Goal: Transaction & Acquisition: Purchase product/service

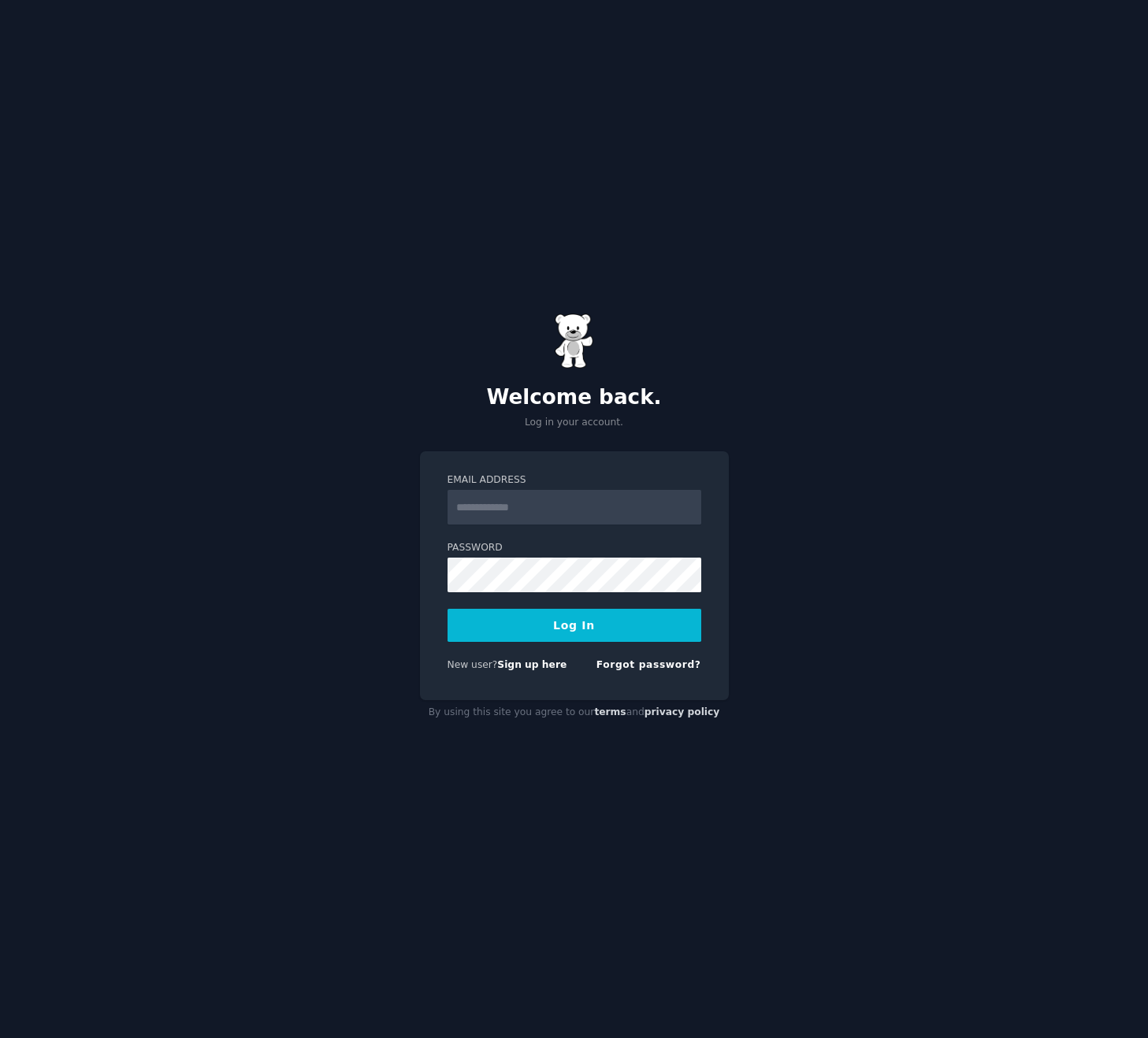
type input "**********"
click at [593, 635] on button "Log In" at bounding box center [574, 625] width 254 height 34
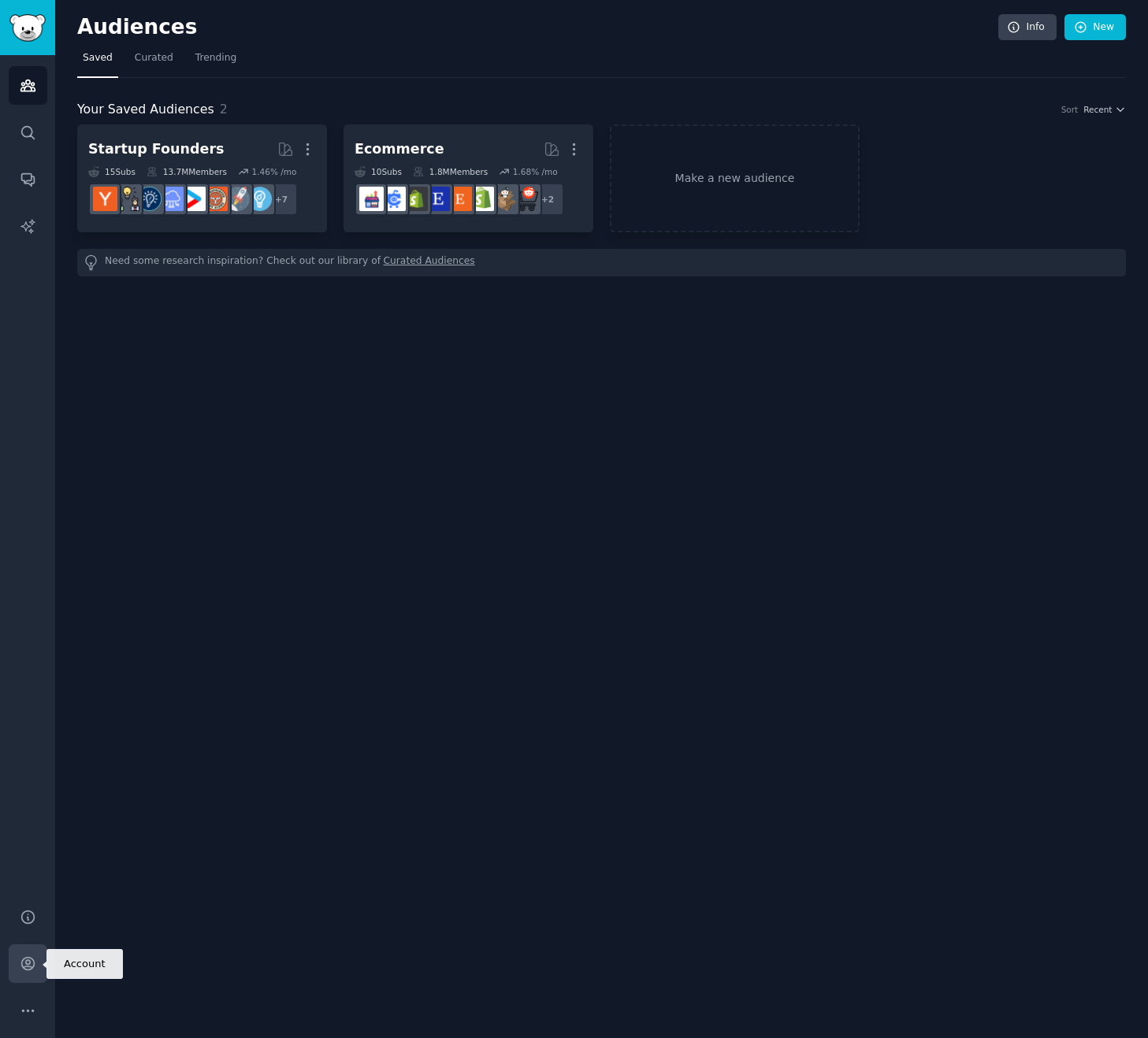
click at [26, 955] on link "Account" at bounding box center [28, 964] width 39 height 39
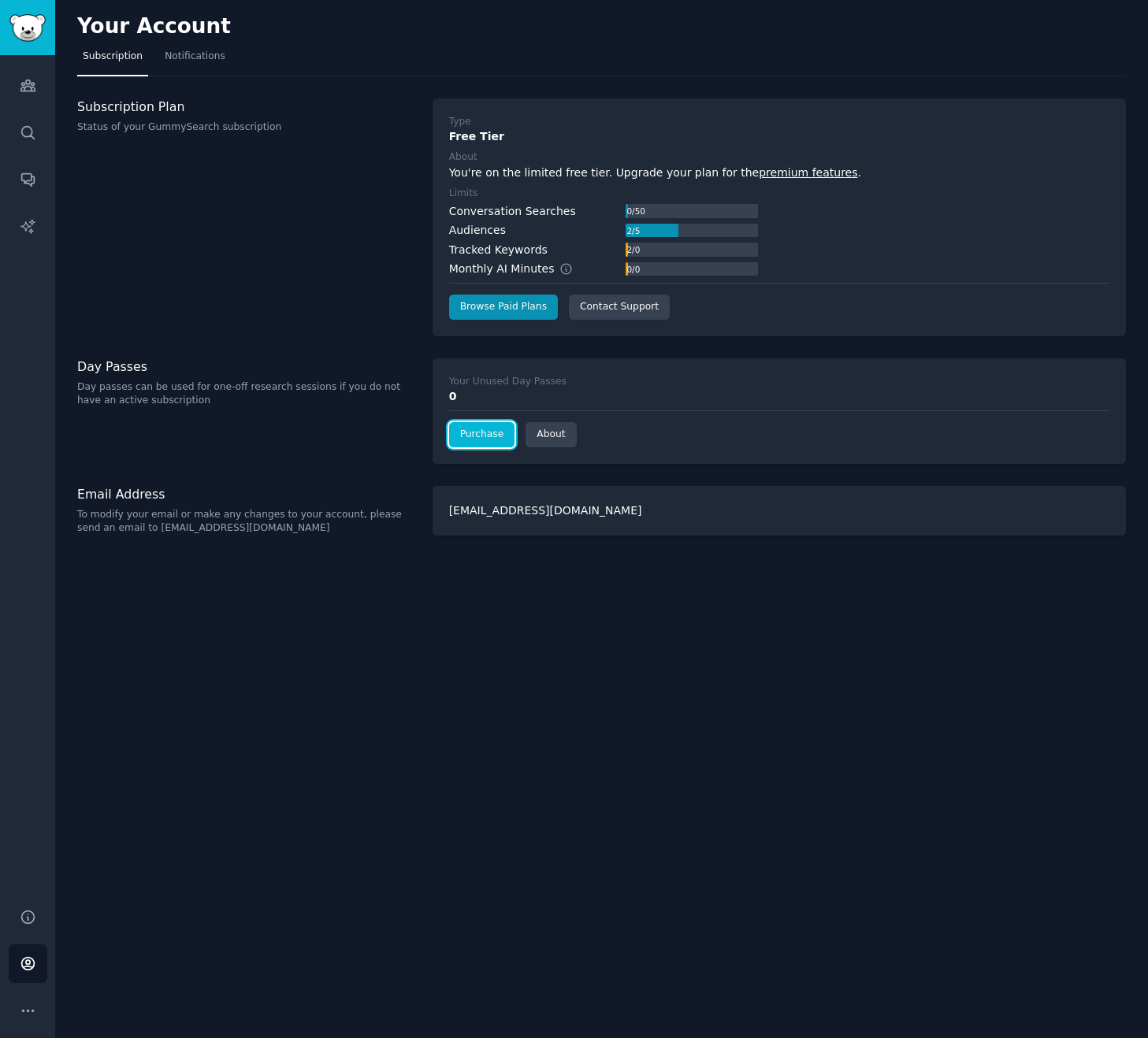
click at [480, 435] on link "Purchase" at bounding box center [482, 435] width 66 height 25
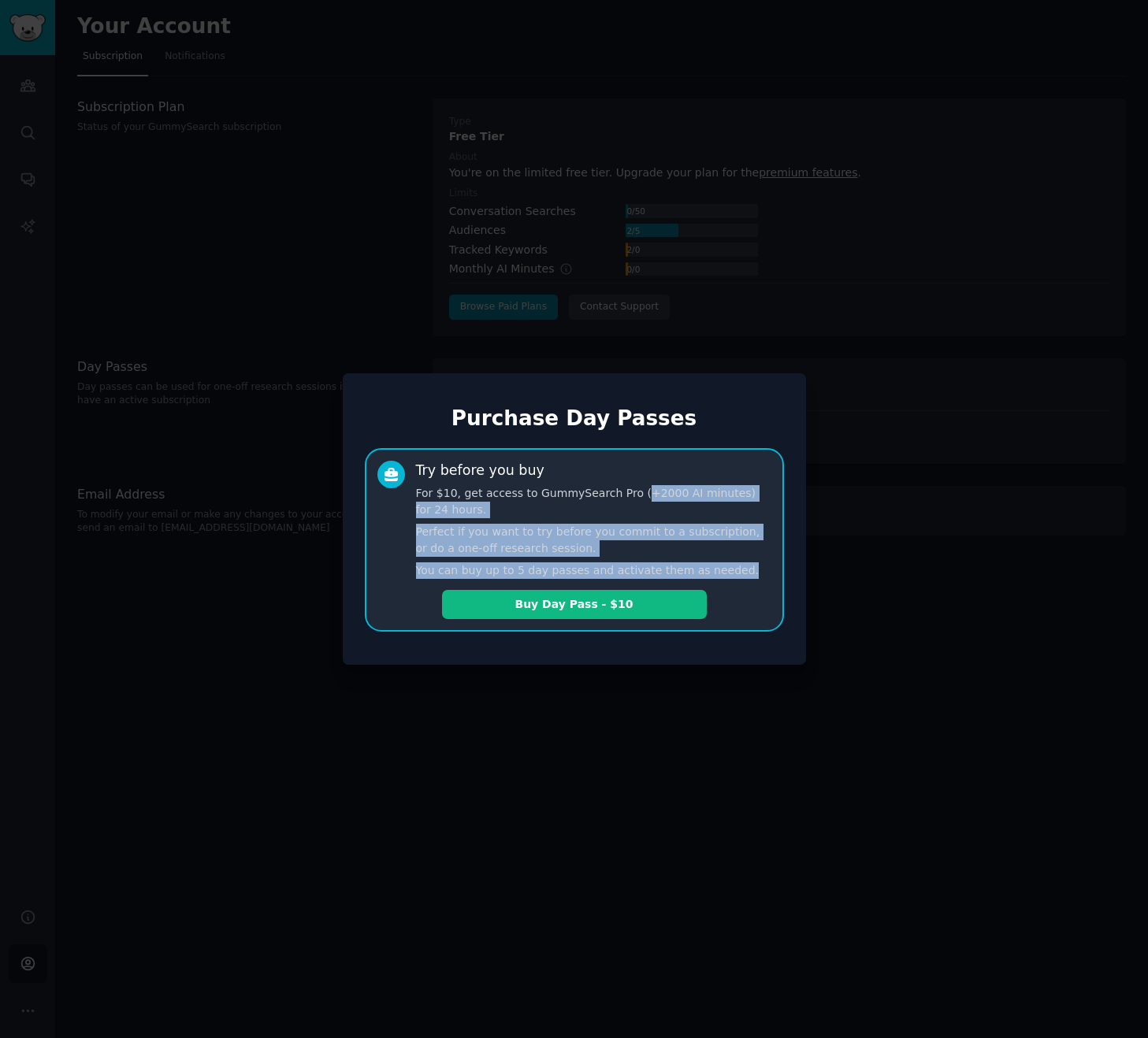
drag, startPoint x: 622, startPoint y: 494, endPoint x: 737, endPoint y: 570, distance: 137.8
click at [737, 570] on div "Try before you buy For $10, get access to GummySearch Pro (+2000 AI minutes) fo…" at bounding box center [593, 520] width 355 height 119
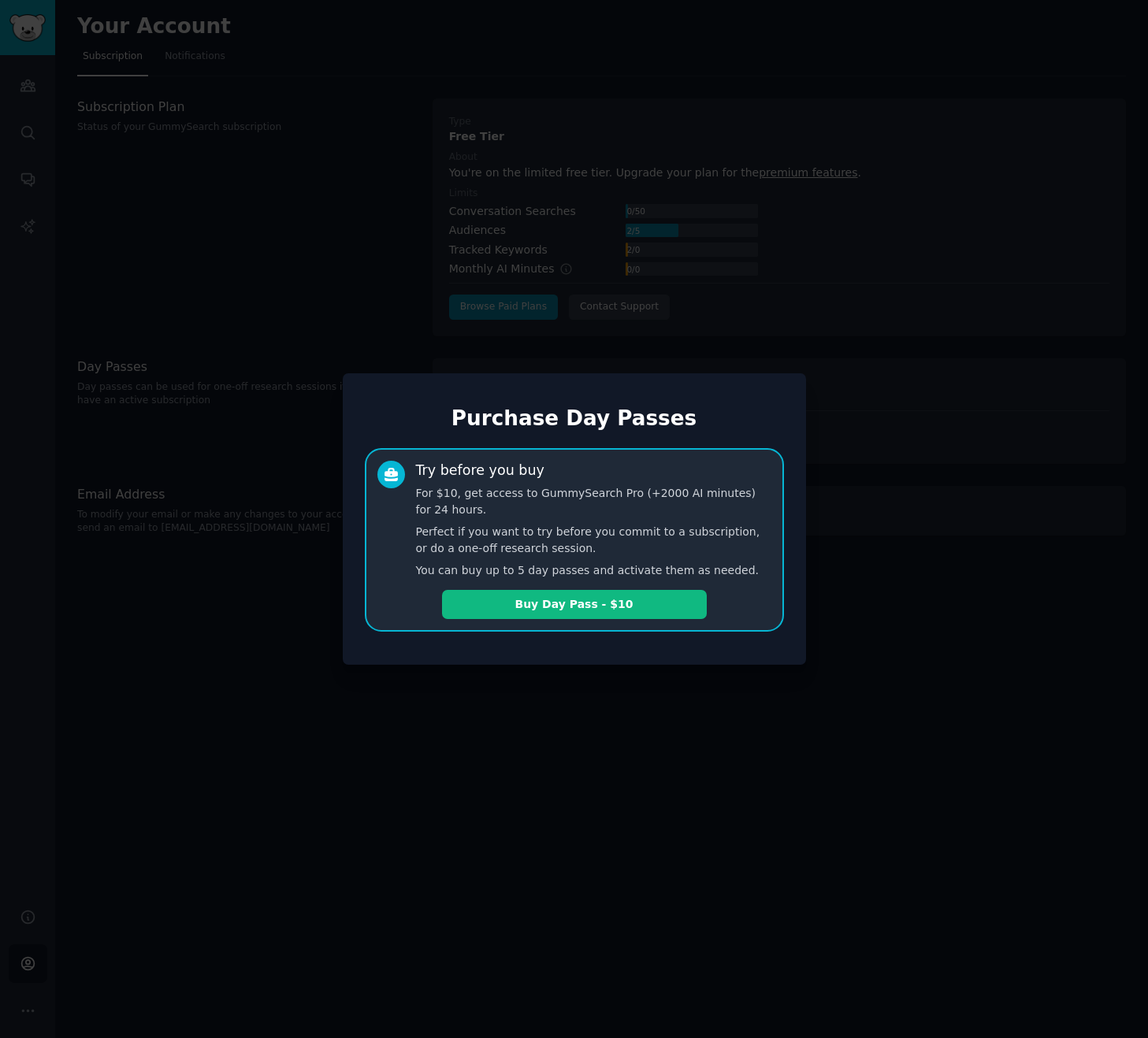
click at [452, 748] on div at bounding box center [574, 519] width 1148 height 1038
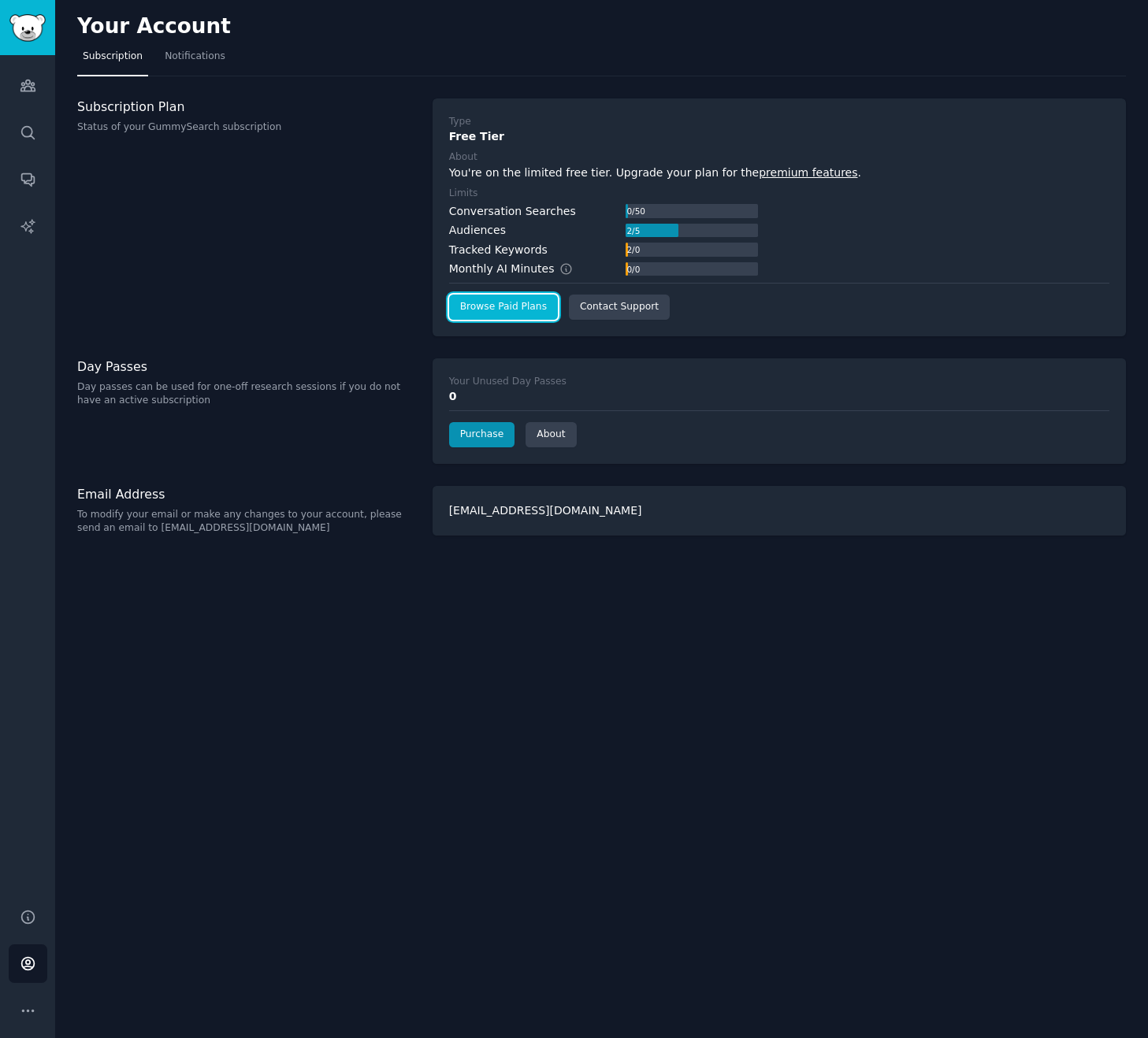
click at [511, 300] on link "Browse Paid Plans" at bounding box center [504, 307] width 109 height 25
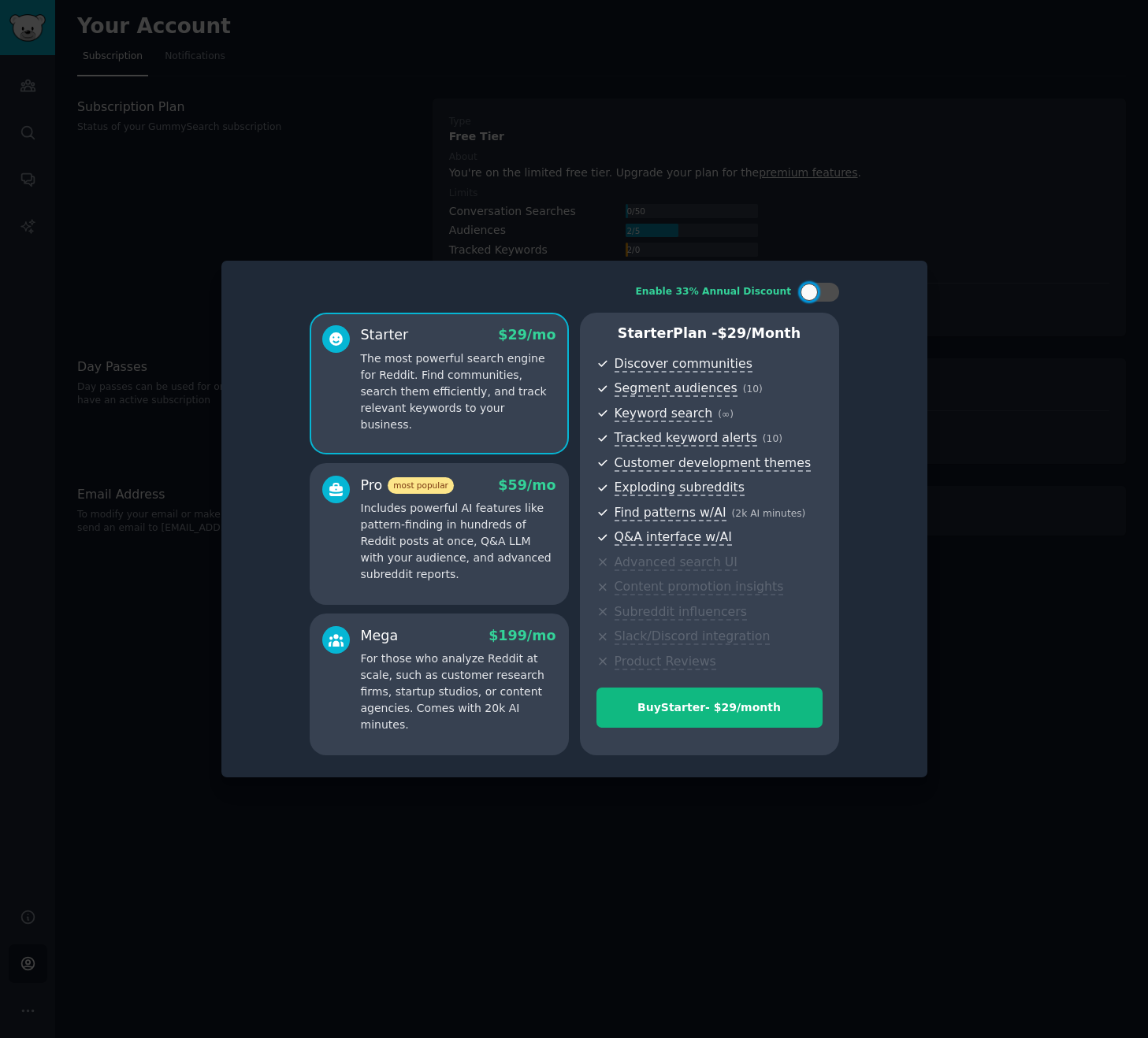
click at [416, 513] on p "Includes powerful AI features like pattern-finding in hundreds of Reddit posts …" at bounding box center [458, 541] width 196 height 82
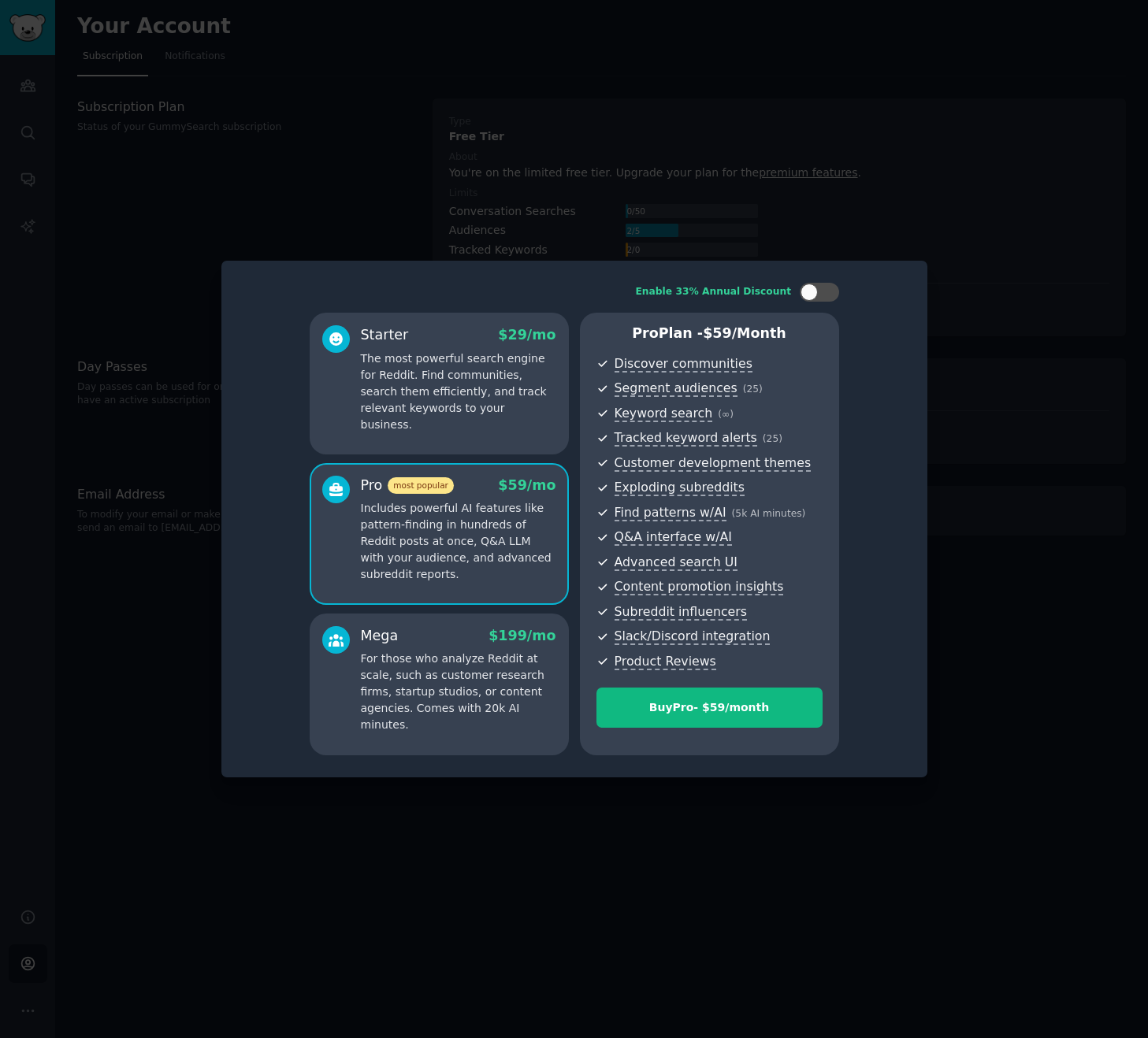
click at [438, 689] on p "For those who analyze Reddit at scale, such as customer research firms, startup…" at bounding box center [458, 691] width 196 height 82
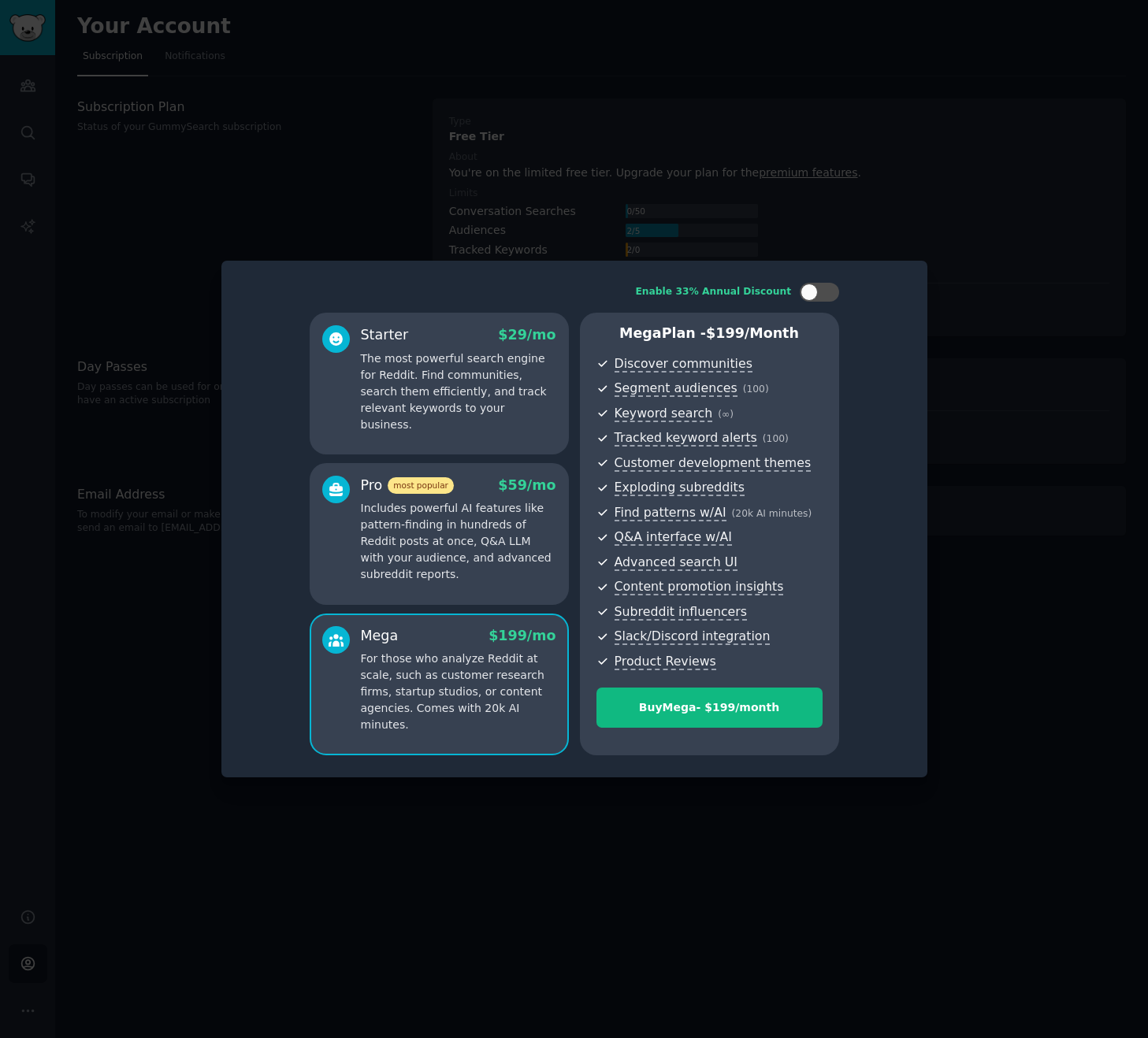
click at [422, 577] on p "Includes powerful AI features like pattern-finding in hundreds of Reddit posts …" at bounding box center [458, 541] width 196 height 82
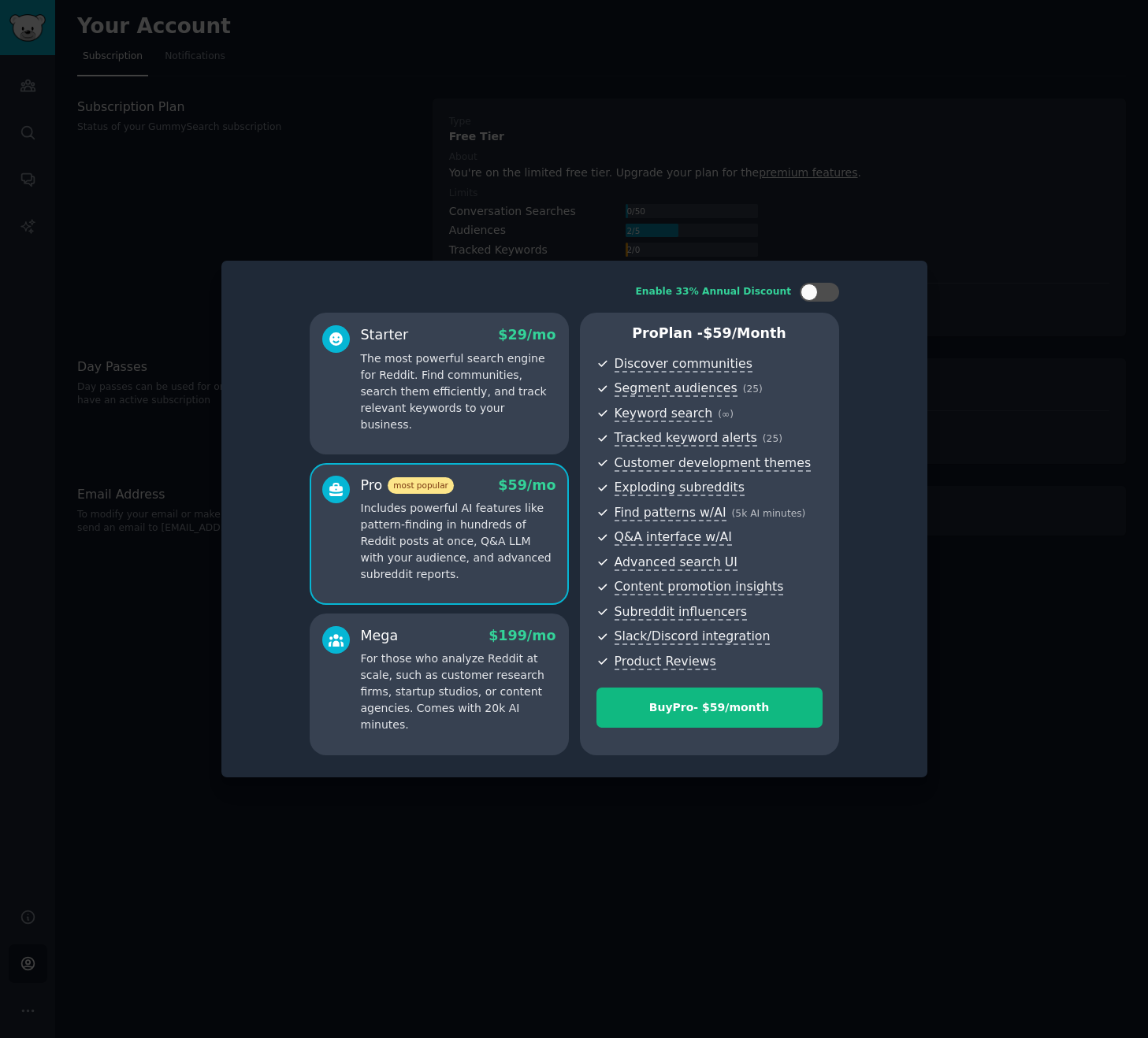
click at [445, 660] on p "For those who analyze Reddit at scale, such as customer research firms, startup…" at bounding box center [458, 691] width 196 height 82
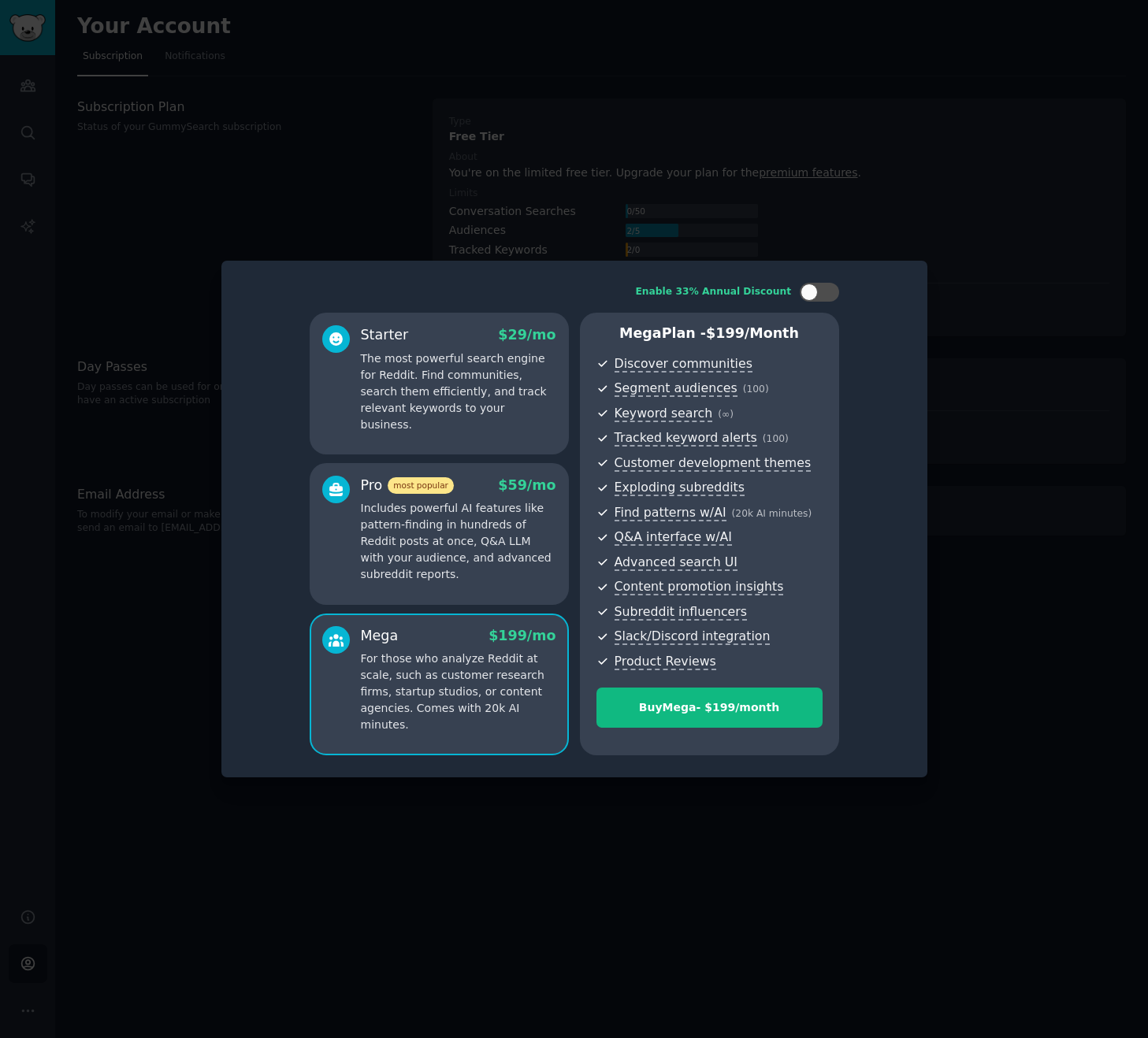
click at [443, 569] on p "Includes powerful AI features like pattern-finding in hundreds of Reddit posts …" at bounding box center [458, 541] width 196 height 82
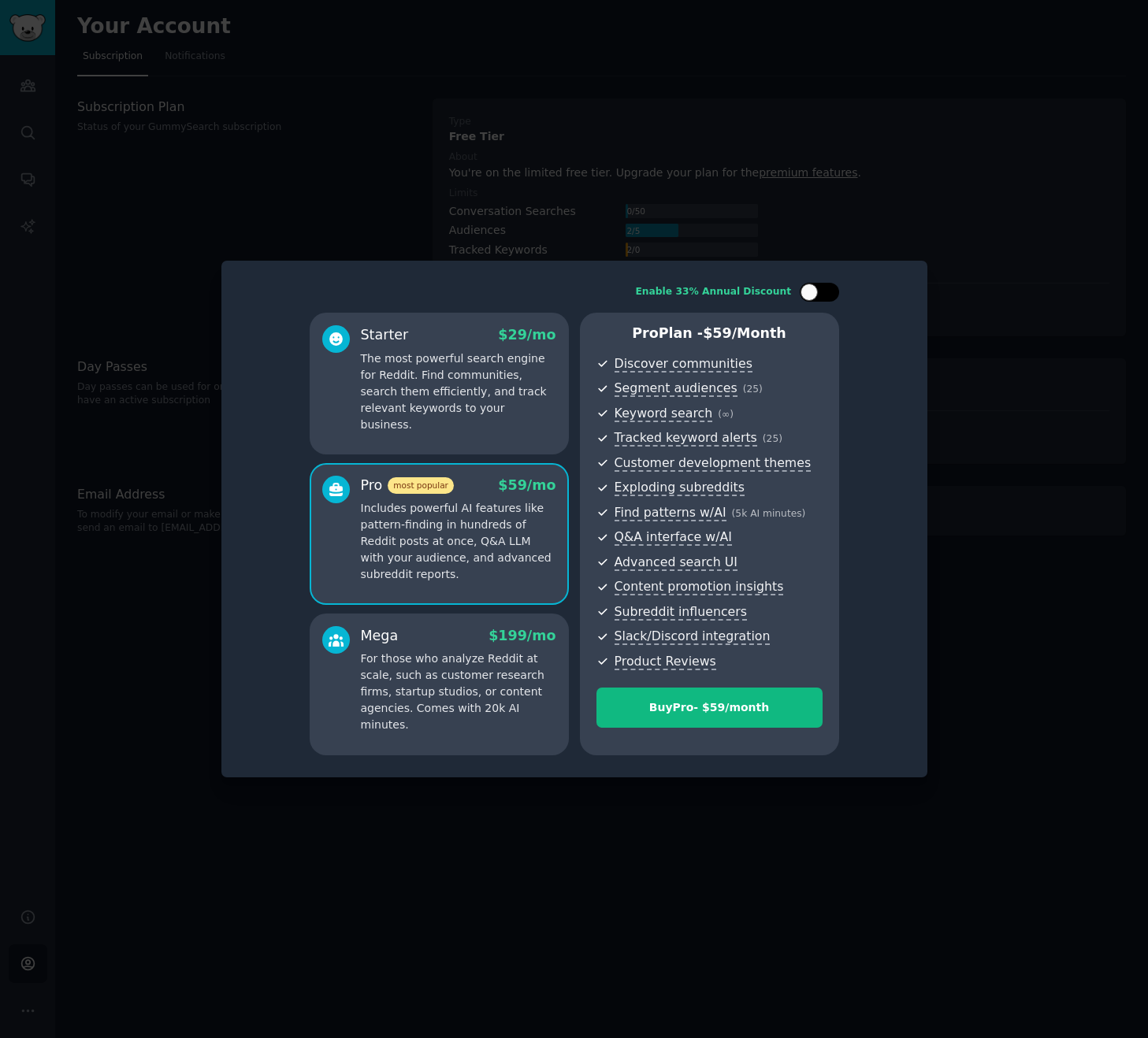
click at [824, 293] on div at bounding box center [827, 292] width 8 height 8
checkbox input "true"
click at [465, 695] on p "For those who analyze Reddit at scale, such as customer research firms, startup…" at bounding box center [458, 691] width 196 height 82
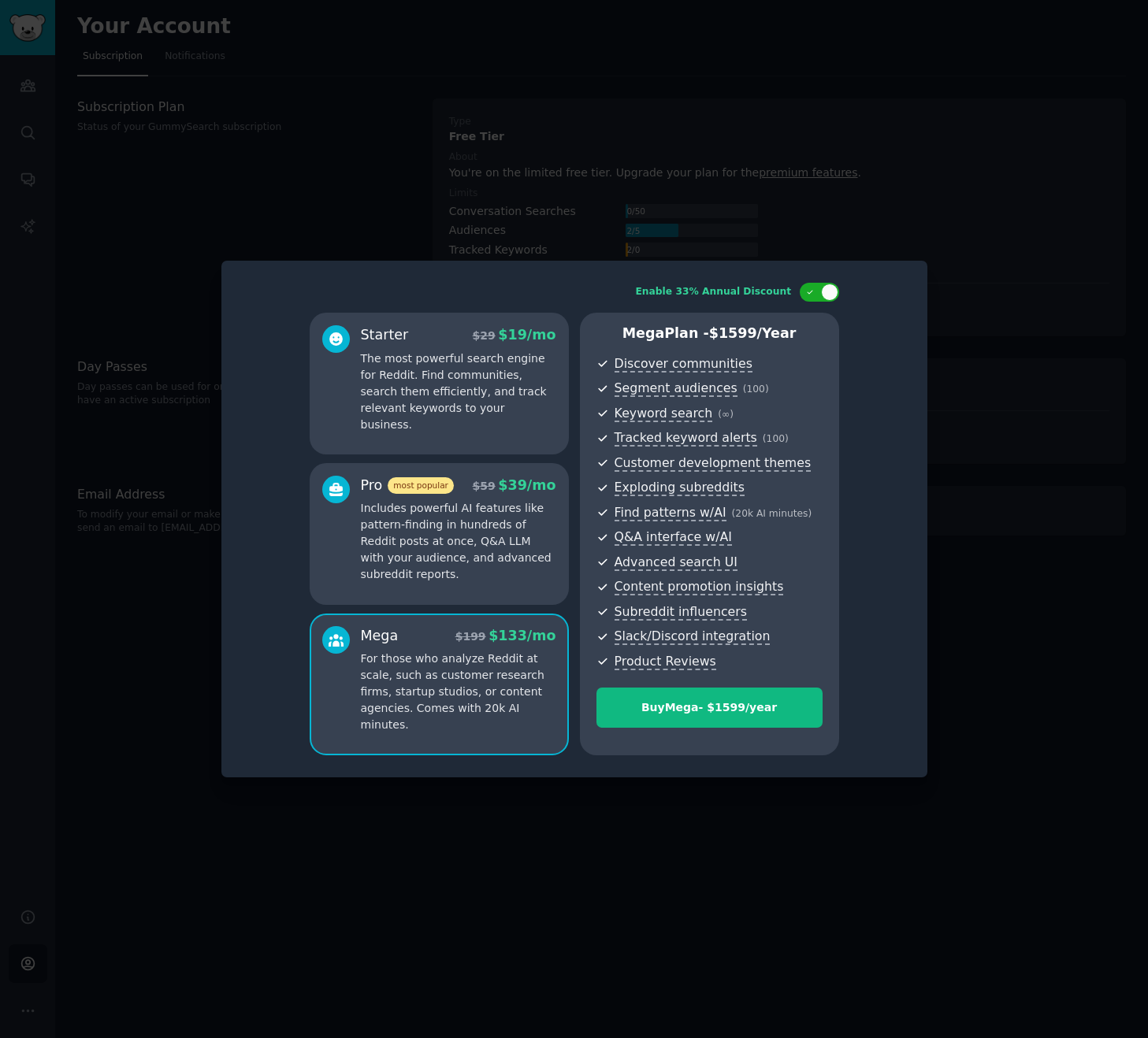
click at [476, 565] on p "Includes powerful AI features like pattern-finding in hundreds of Reddit posts …" at bounding box center [458, 541] width 196 height 82
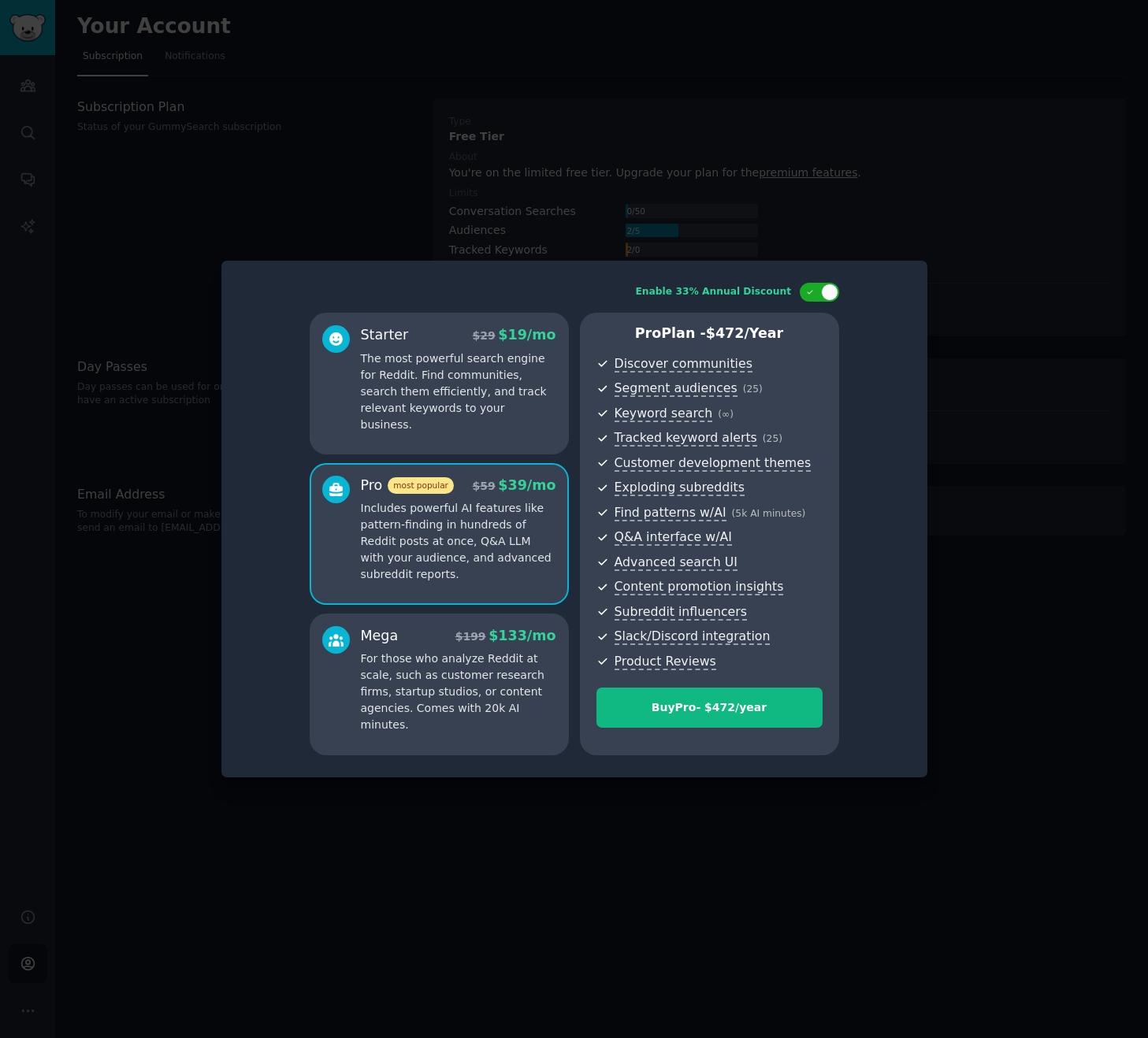
click at [462, 407] on p "The most powerful search engine for Reddit. Find communities, search them effic…" at bounding box center [458, 391] width 196 height 82
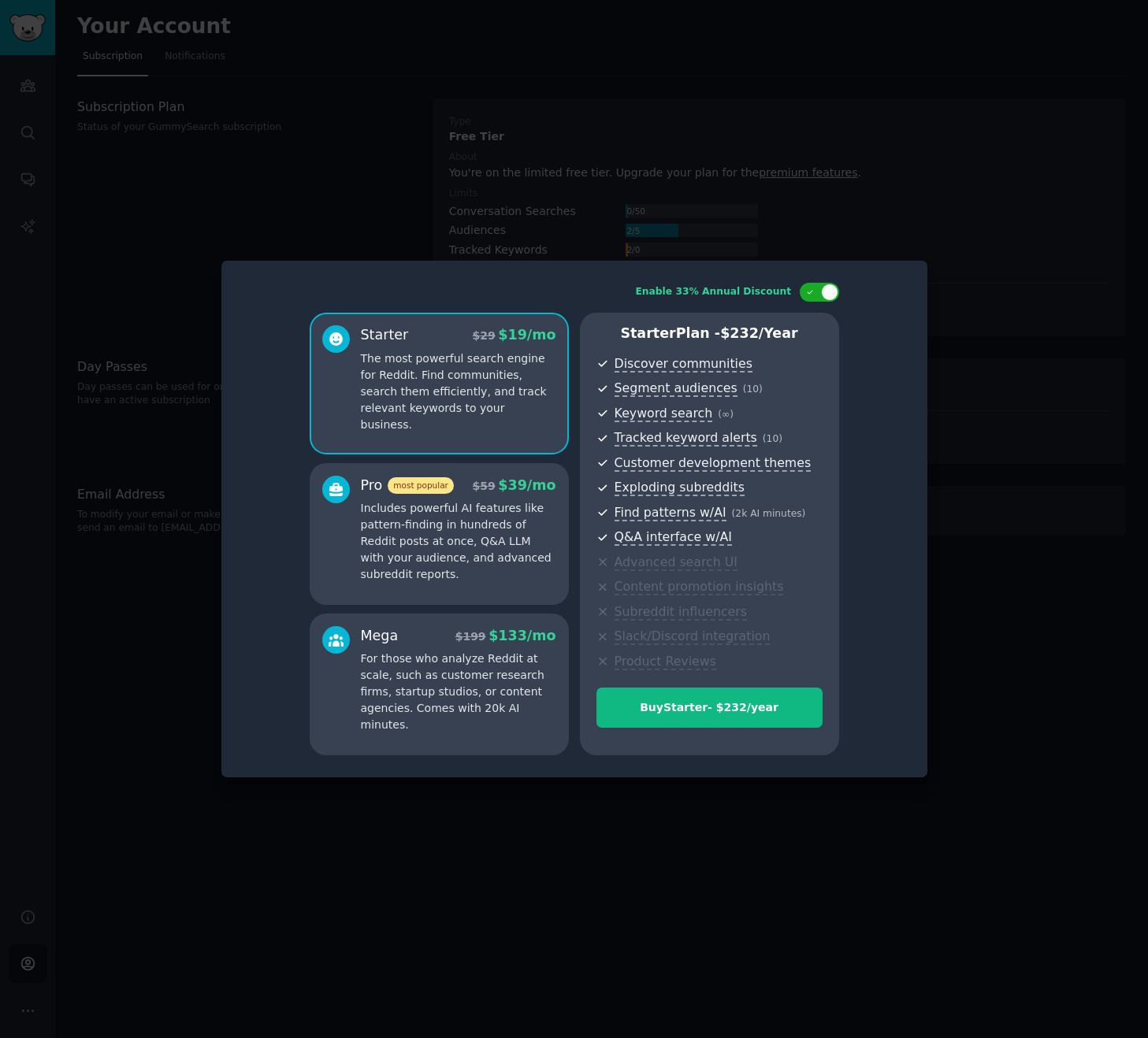
click at [463, 510] on p "Includes powerful AI features like pattern-finding in hundreds of Reddit posts …" at bounding box center [458, 541] width 196 height 82
